Goal: Task Accomplishment & Management: Manage account settings

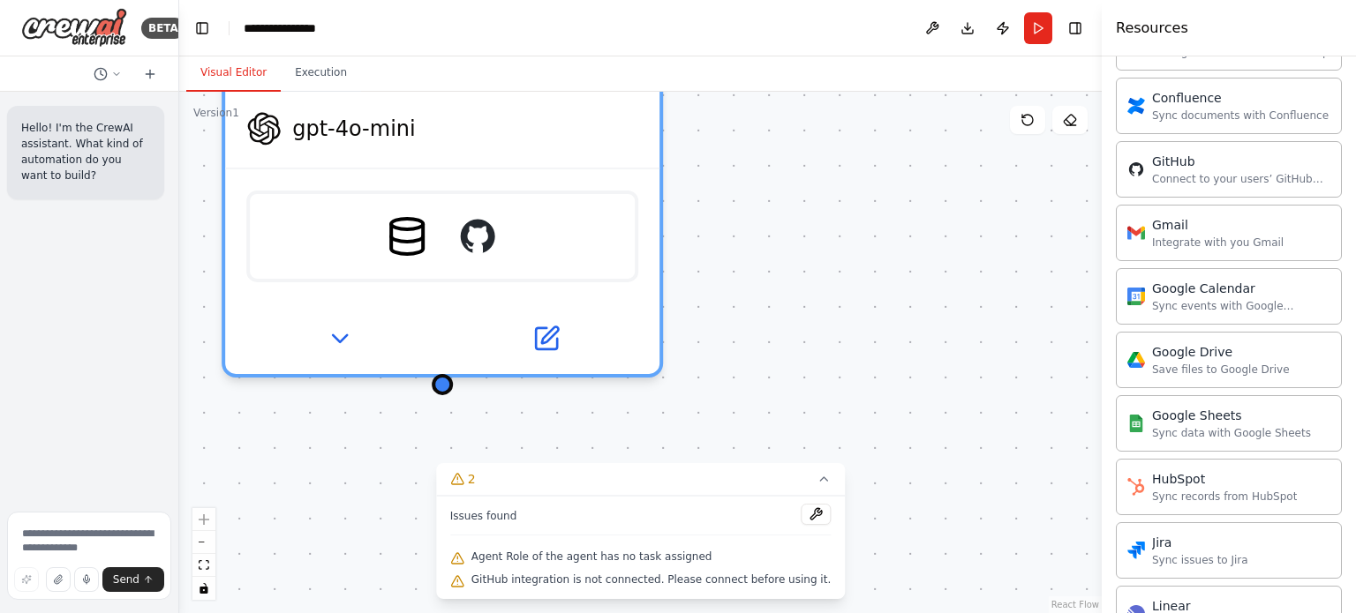
scroll to position [833, 0]
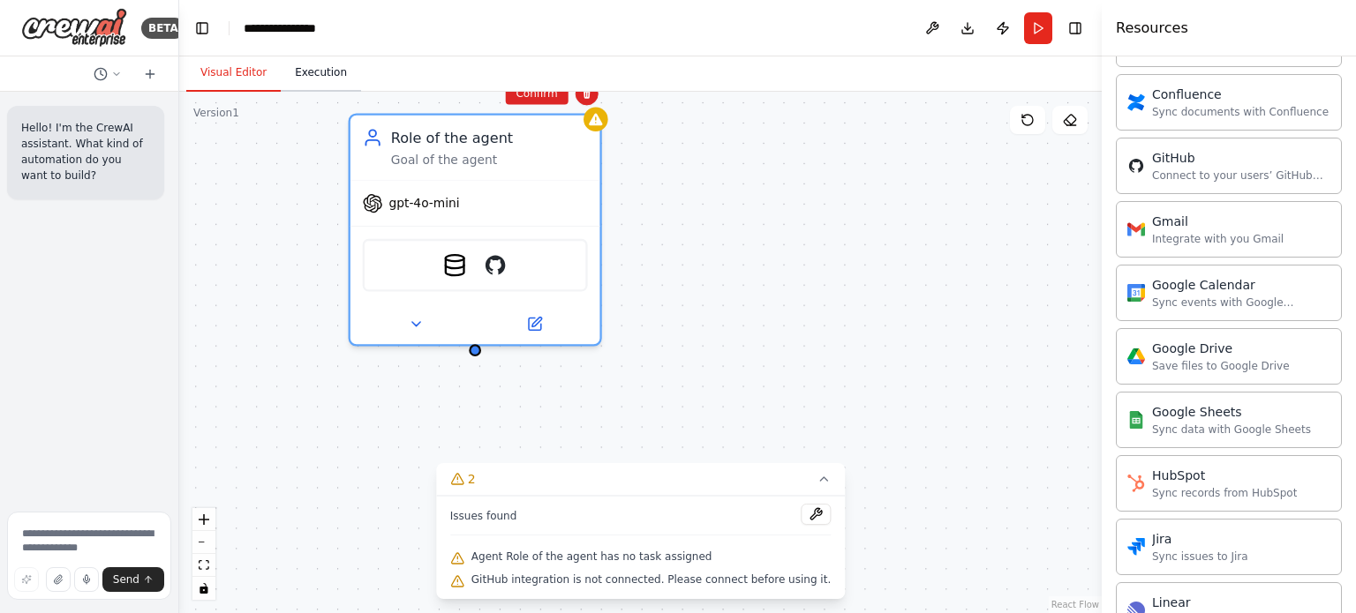
click at [317, 79] on button "Execution" at bounding box center [321, 73] width 80 height 37
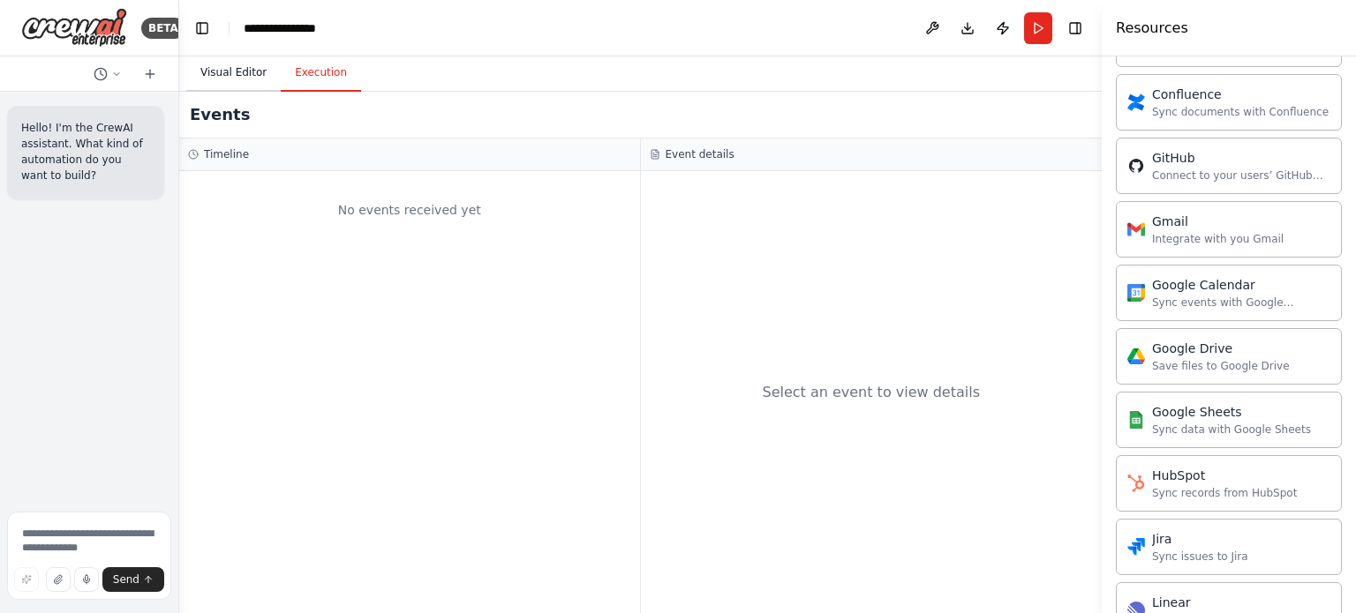
click at [208, 70] on button "Visual Editor" at bounding box center [233, 73] width 94 height 37
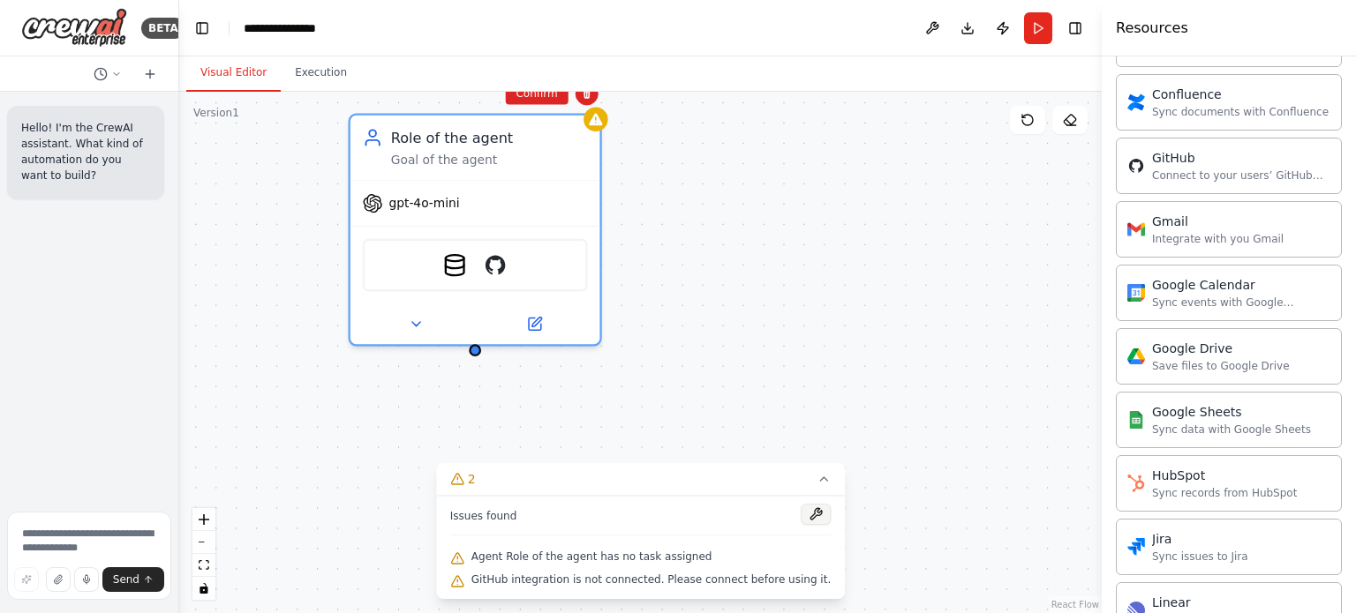
click at [800, 512] on button at bounding box center [815, 514] width 30 height 21
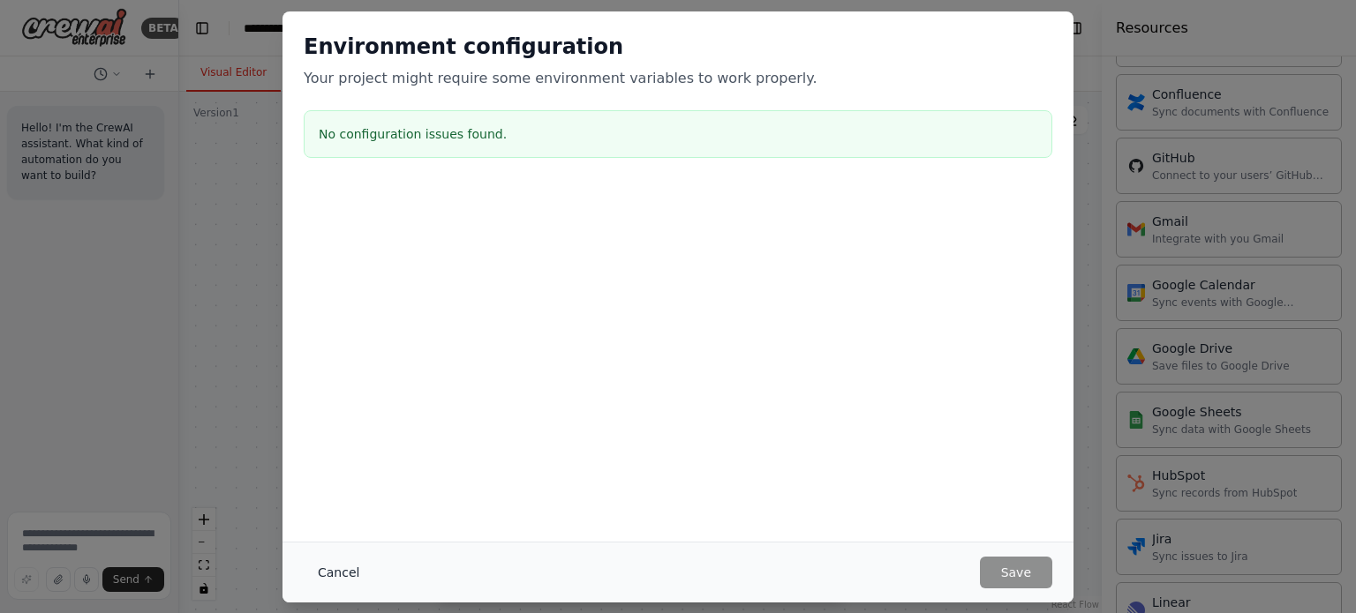
click at [335, 582] on button "Cancel" at bounding box center [339, 573] width 70 height 32
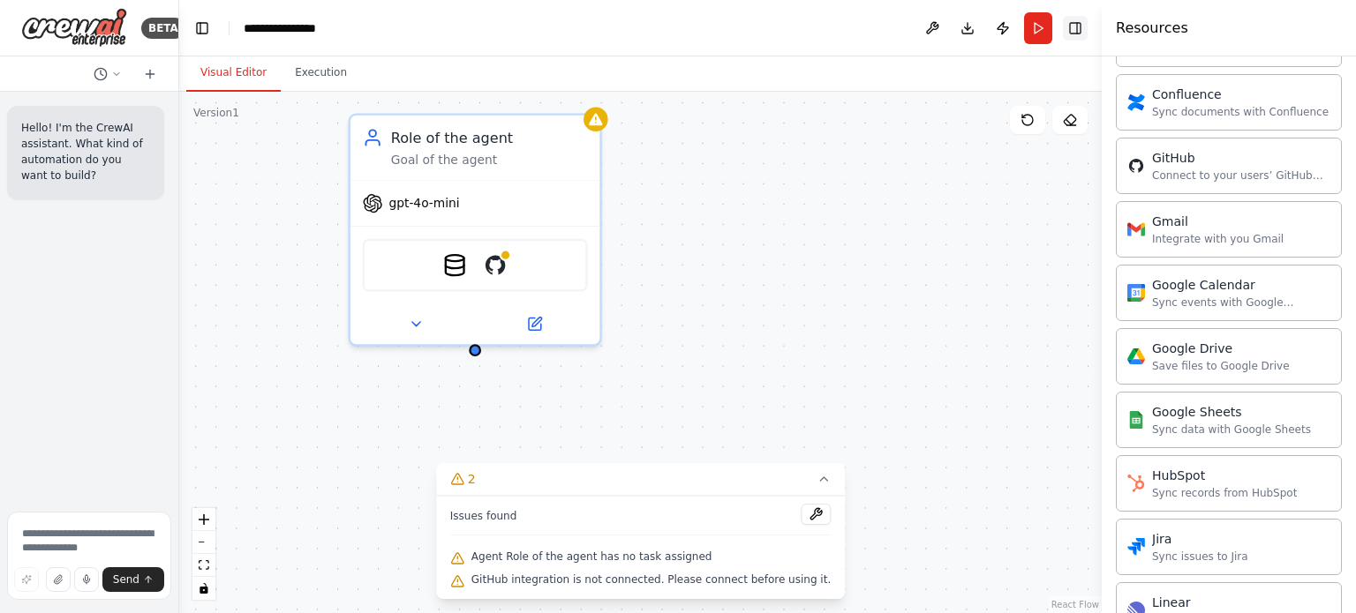
click at [1079, 27] on button "Toggle Right Sidebar" at bounding box center [1075, 28] width 25 height 25
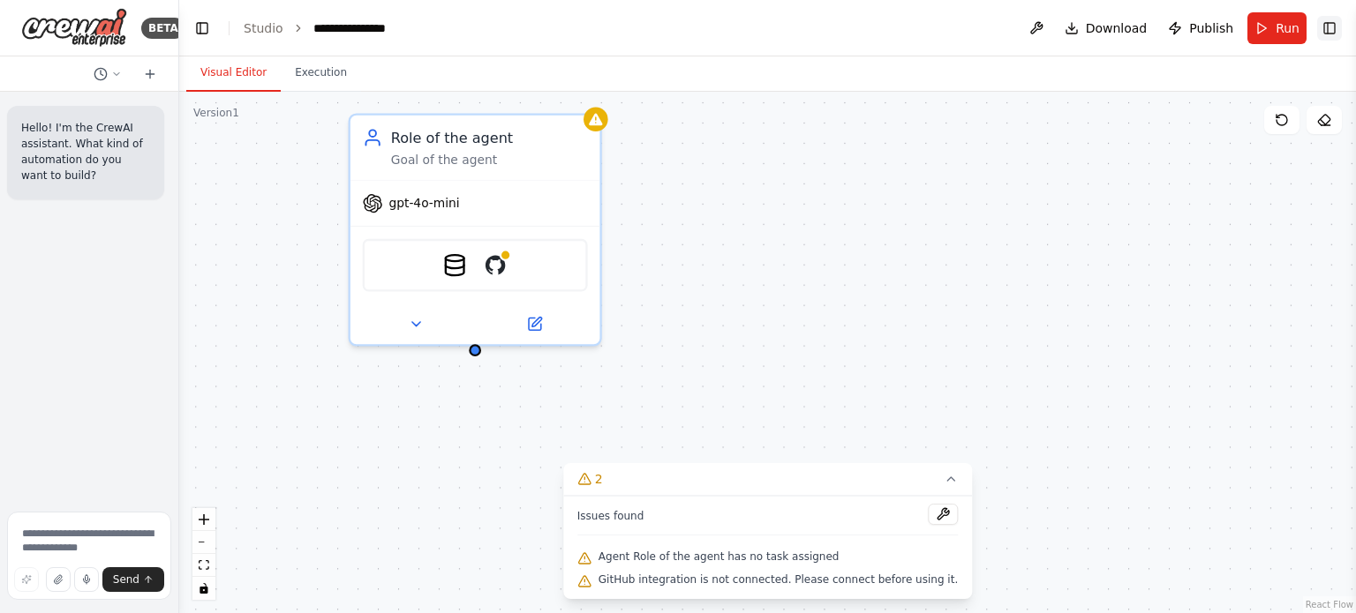
click at [1339, 32] on button "Toggle Right Sidebar" at bounding box center [1329, 28] width 25 height 25
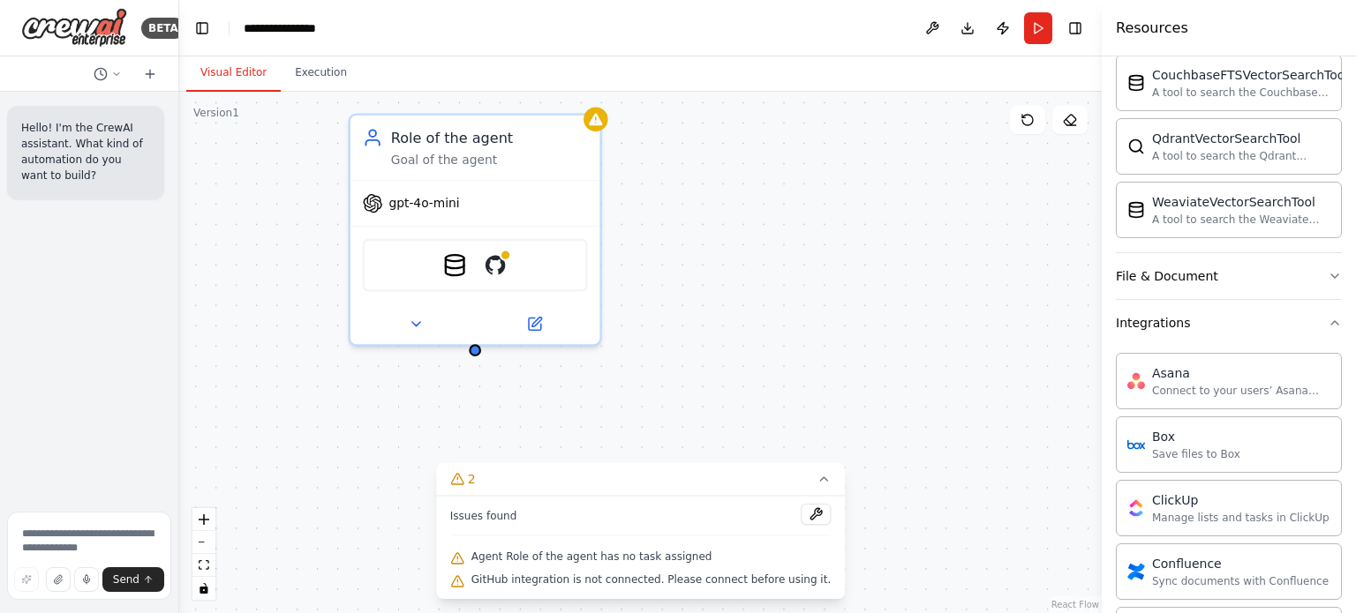
scroll to position [304, 0]
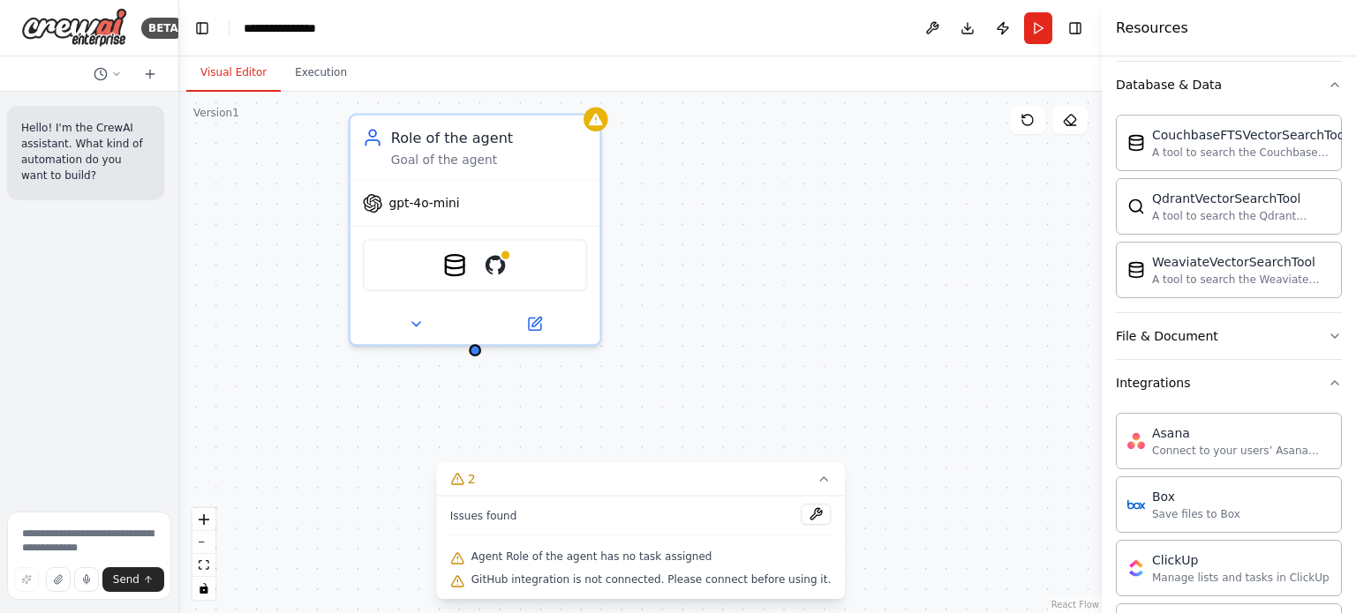
click at [333, 94] on div "Role of the agent Goal of the agent gpt-4o-mini CouchbaseFTSVectorSearchTool Gi…" at bounding box center [640, 353] width 922 height 522
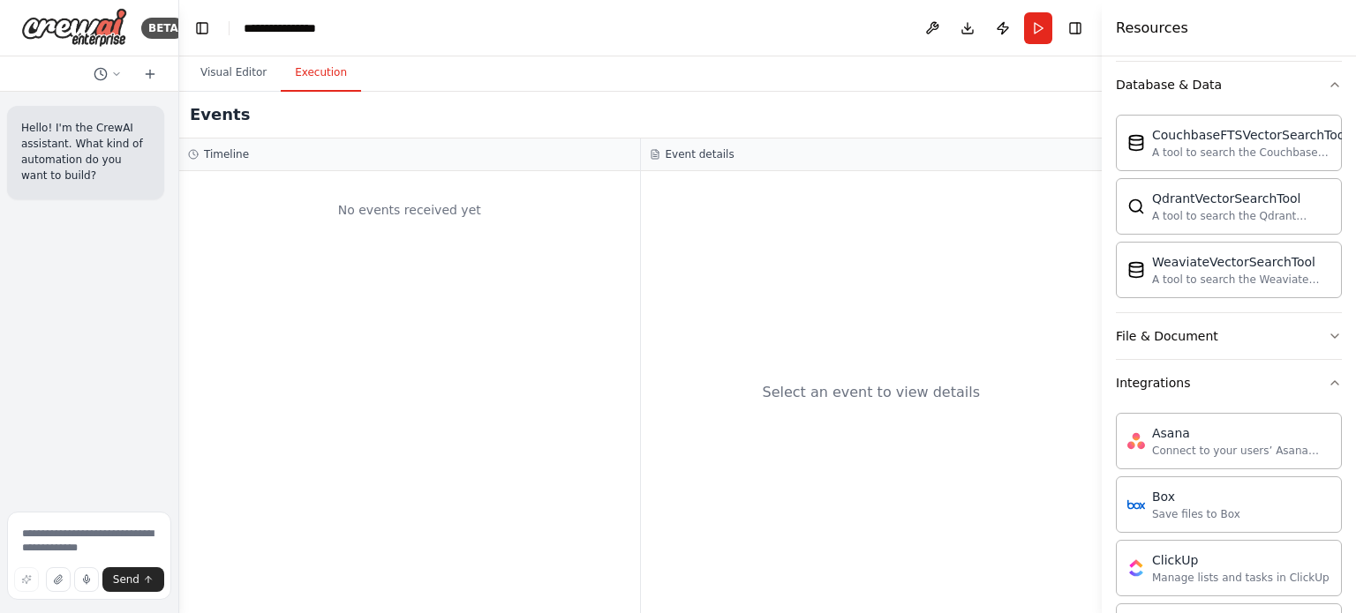
click at [328, 84] on button "Execution" at bounding box center [321, 73] width 80 height 37
click at [231, 73] on button "Visual Editor" at bounding box center [233, 73] width 94 height 37
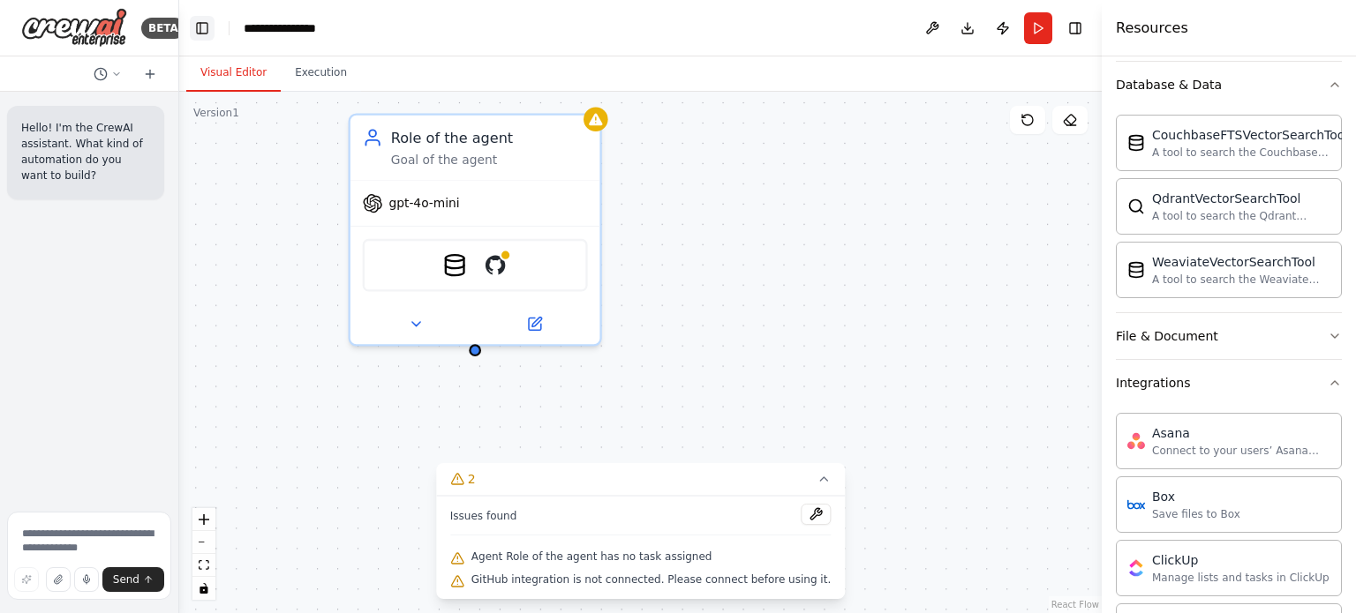
click at [203, 18] on button "Toggle Left Sidebar" at bounding box center [202, 28] width 25 height 25
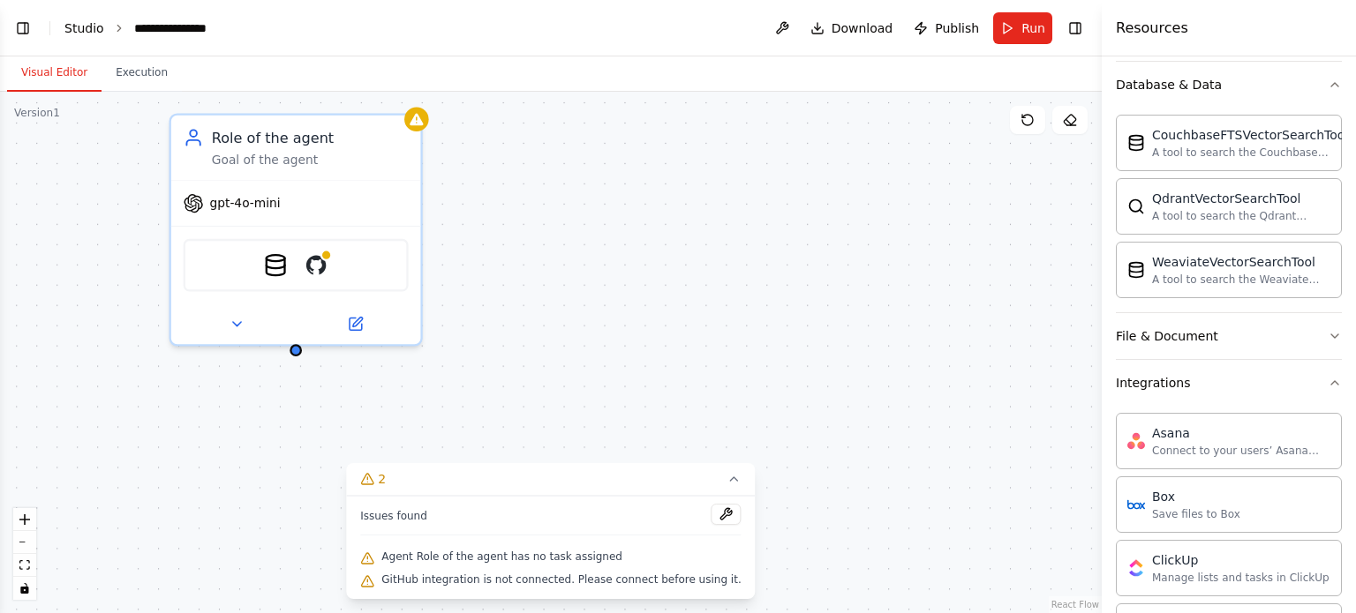
click at [85, 26] on link "Studio" at bounding box center [84, 28] width 40 height 14
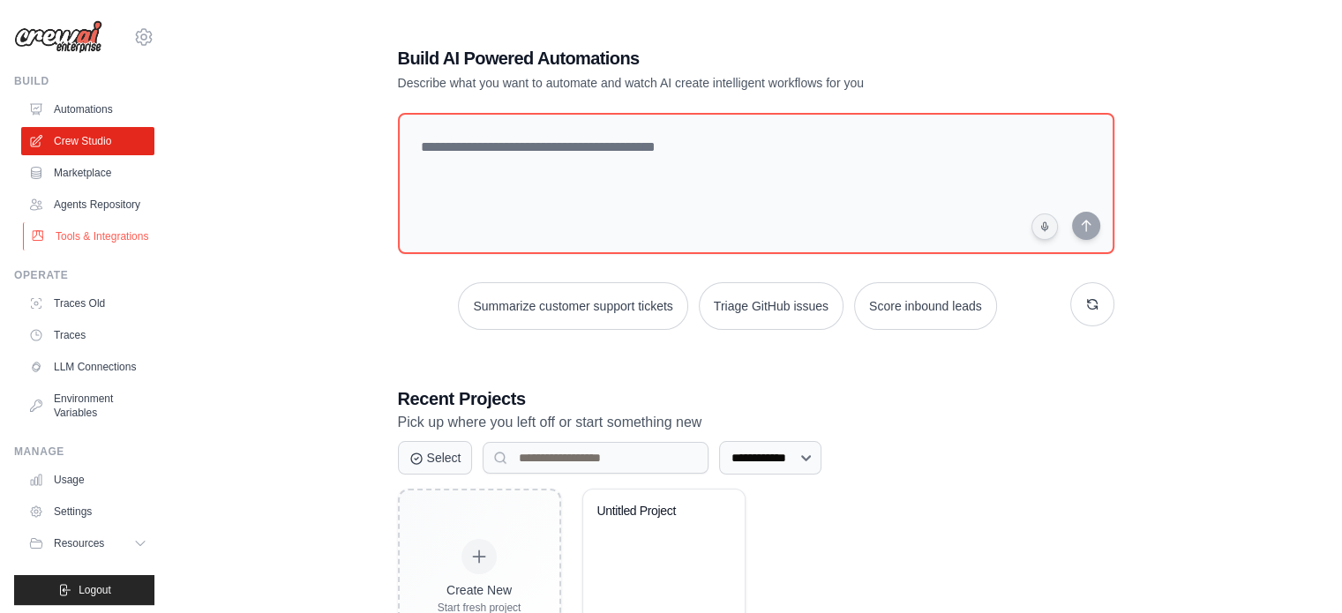
click at [118, 245] on link "Tools & Integrations" at bounding box center [89, 236] width 133 height 28
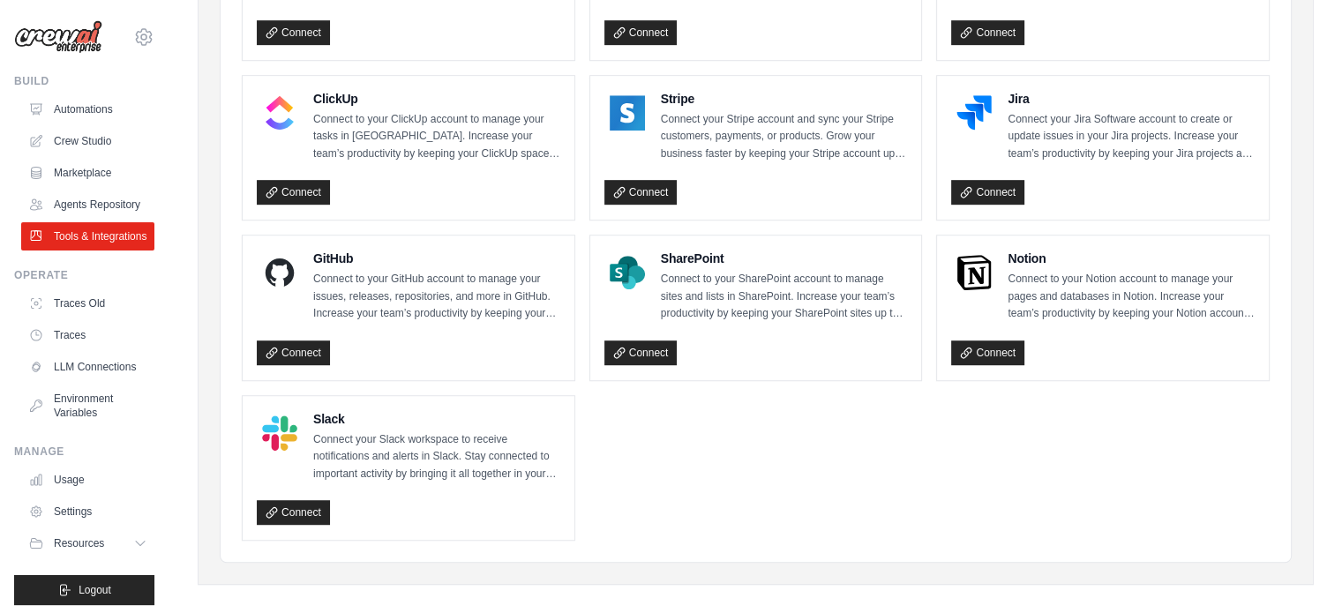
scroll to position [968, 0]
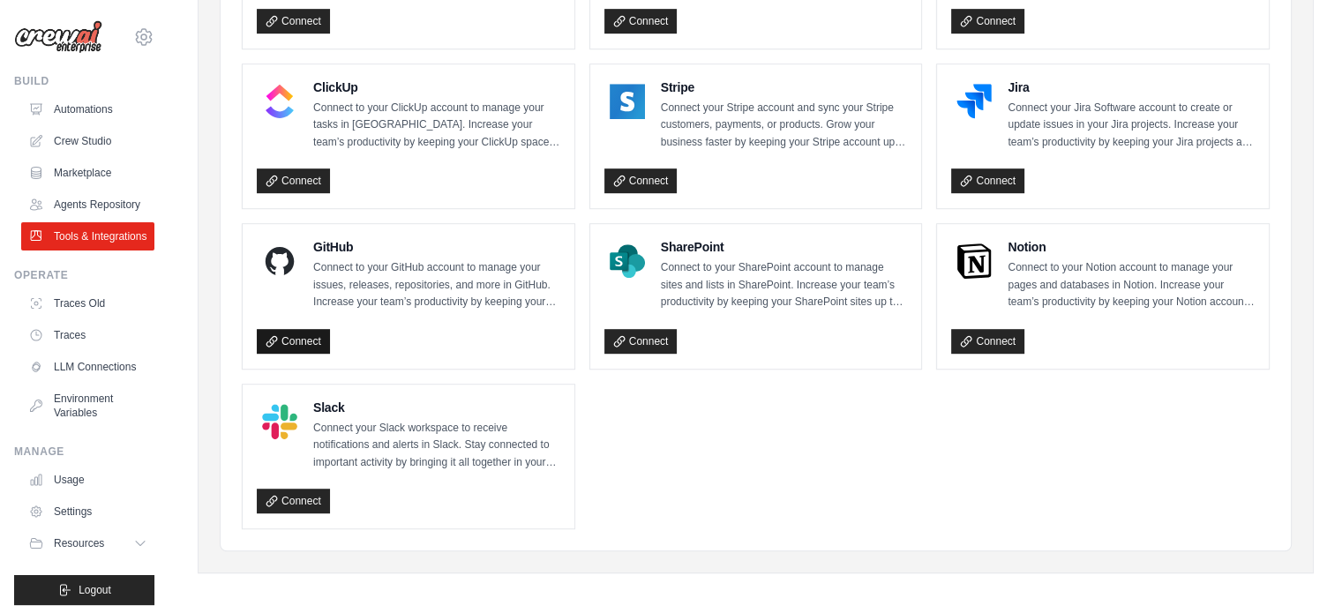
click at [289, 334] on link "Connect" at bounding box center [293, 341] width 73 height 25
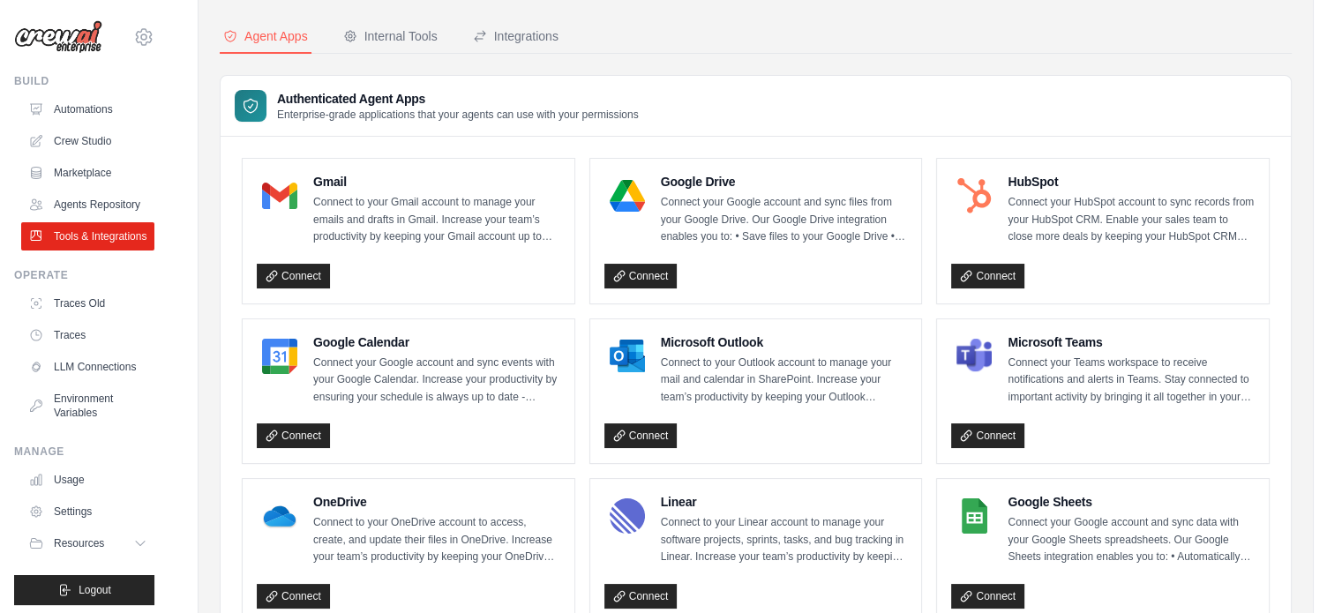
scroll to position [0, 0]
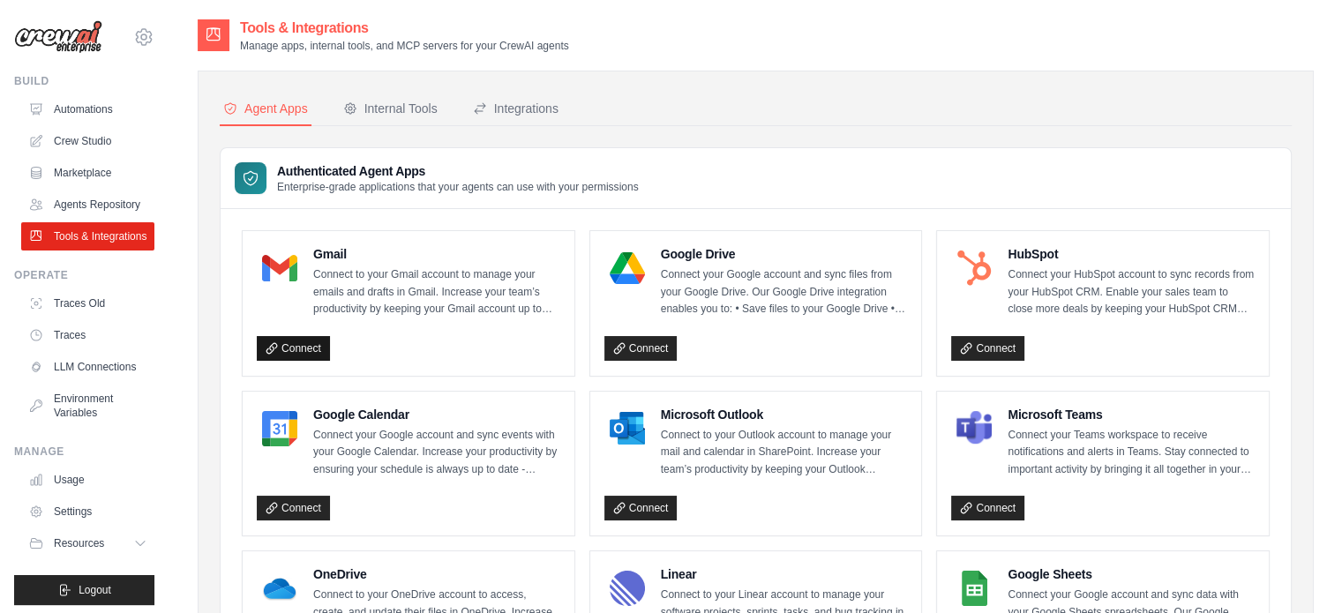
click at [304, 347] on link "Connect" at bounding box center [293, 348] width 73 height 25
click at [134, 381] on link "LLM Connections" at bounding box center [89, 367] width 133 height 28
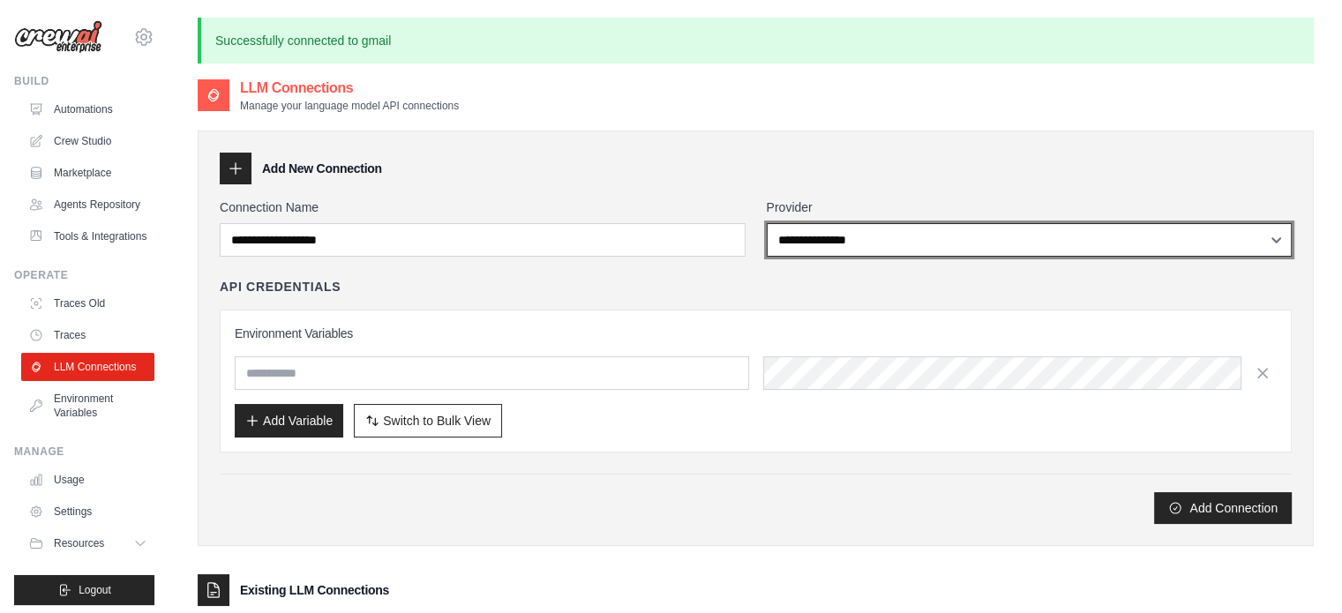
click at [962, 243] on select "**********" at bounding box center [1030, 240] width 526 height 34
select select "******"
click at [767, 223] on select "**********" at bounding box center [1030, 240] width 526 height 34
